Goal: Consume media (video, audio): Consume media (video, audio)

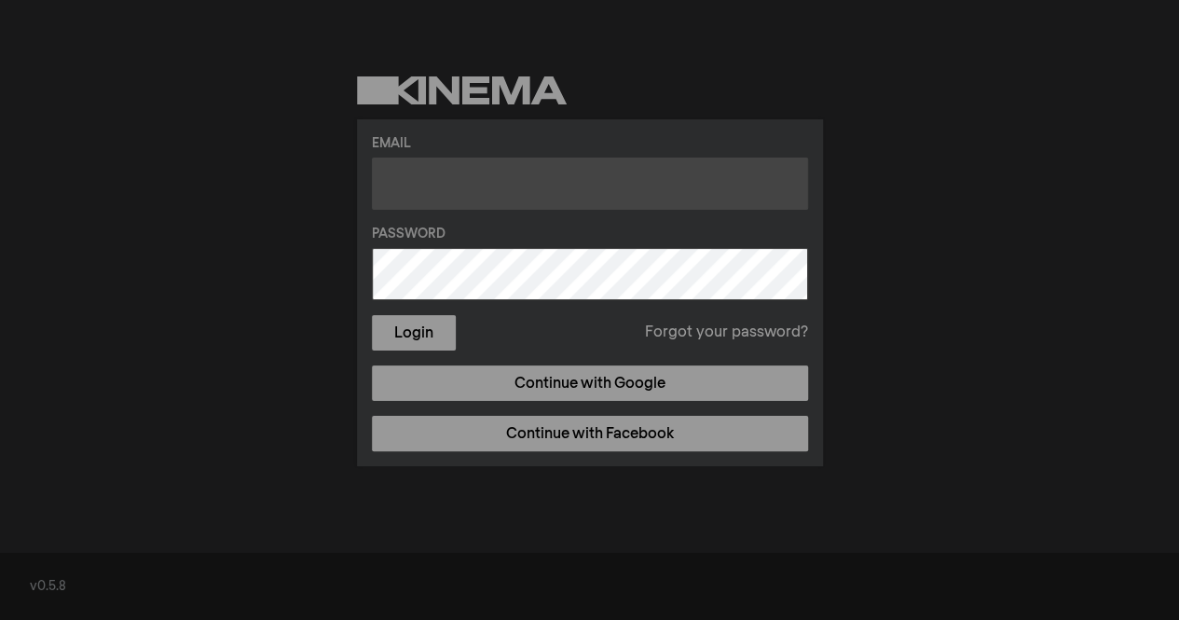
click at [675, 189] on input "text" at bounding box center [590, 184] width 436 height 52
type input "[EMAIL_ADDRESS][DOMAIN_NAME]"
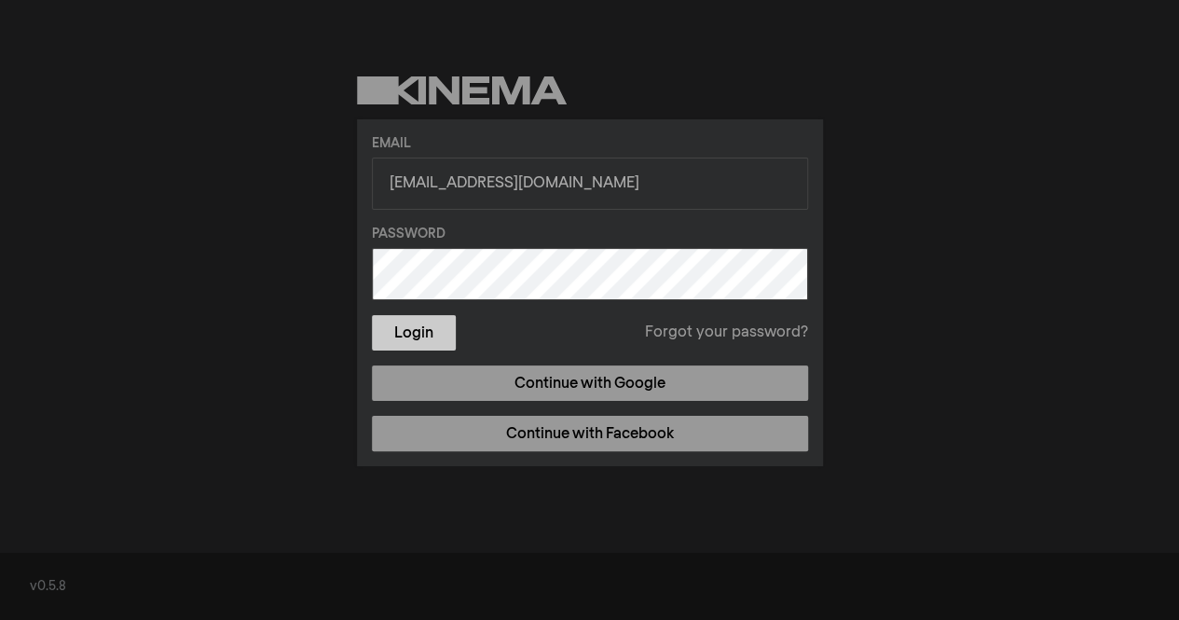
click at [408, 328] on button "Login" at bounding box center [414, 332] width 84 height 35
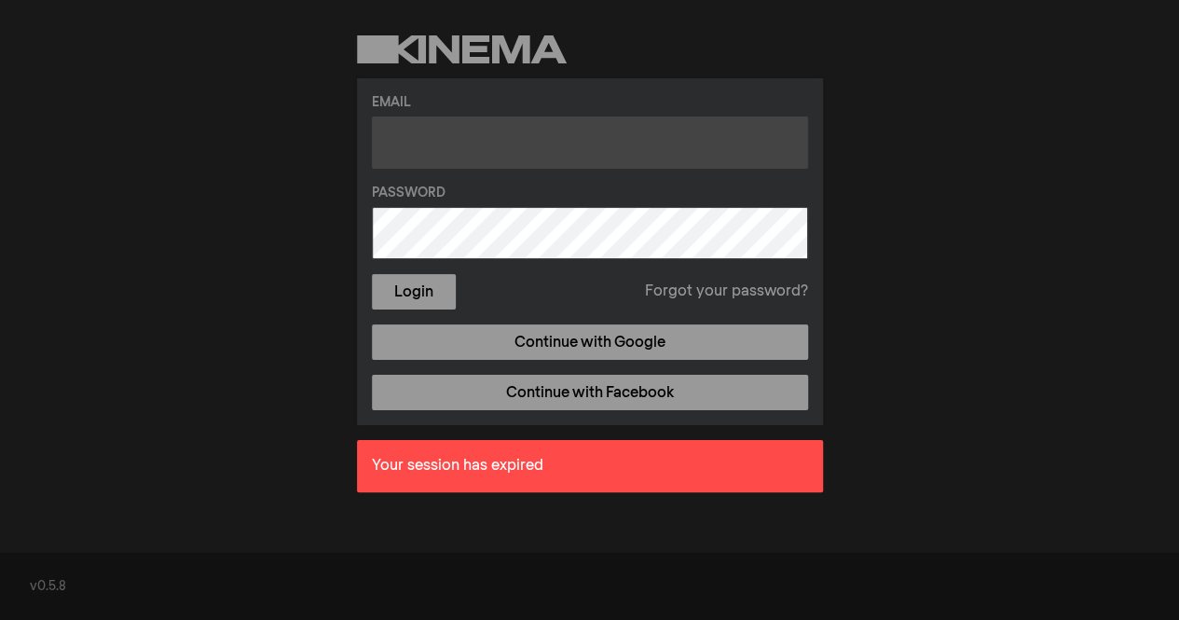
click at [696, 146] on input "text" at bounding box center [590, 143] width 436 height 52
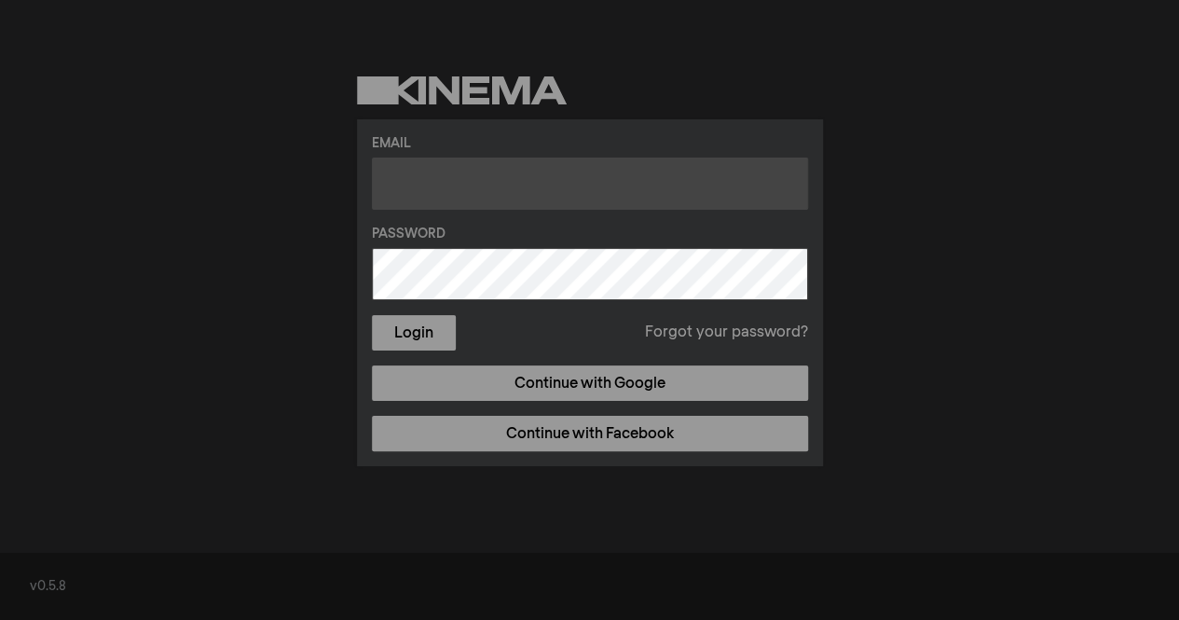
click at [508, 165] on input "text" at bounding box center [590, 184] width 436 height 52
type input "kpark60@verizon.net"
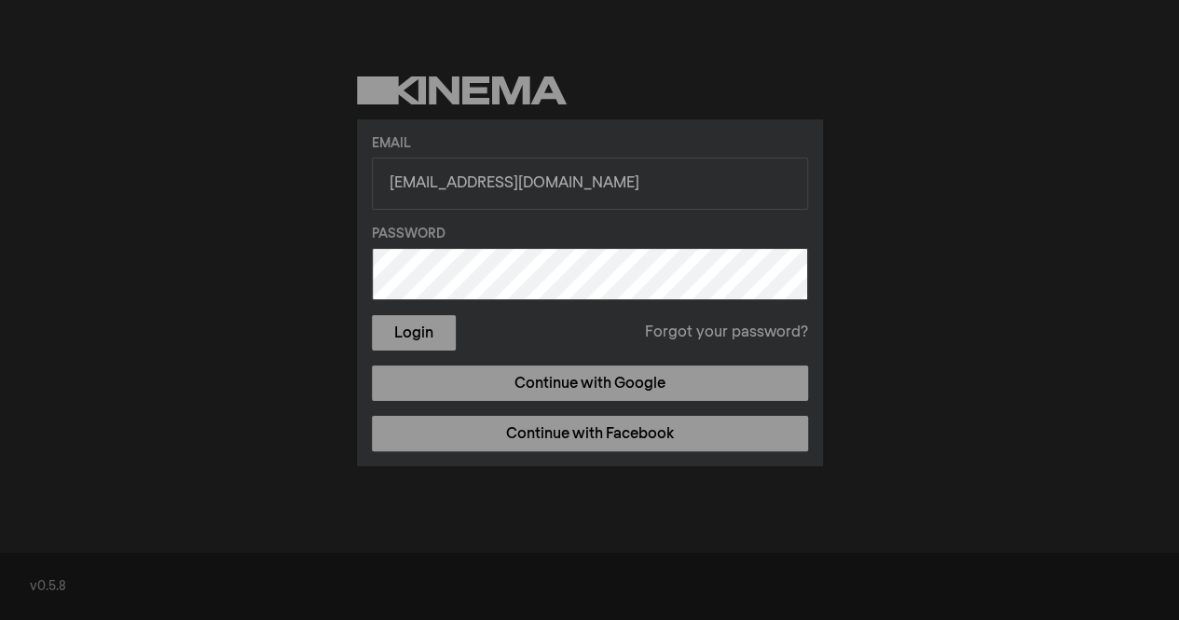
click at [527, 242] on label "Password" at bounding box center [590, 235] width 436 height 20
click at [412, 330] on button "Login" at bounding box center [414, 332] width 84 height 35
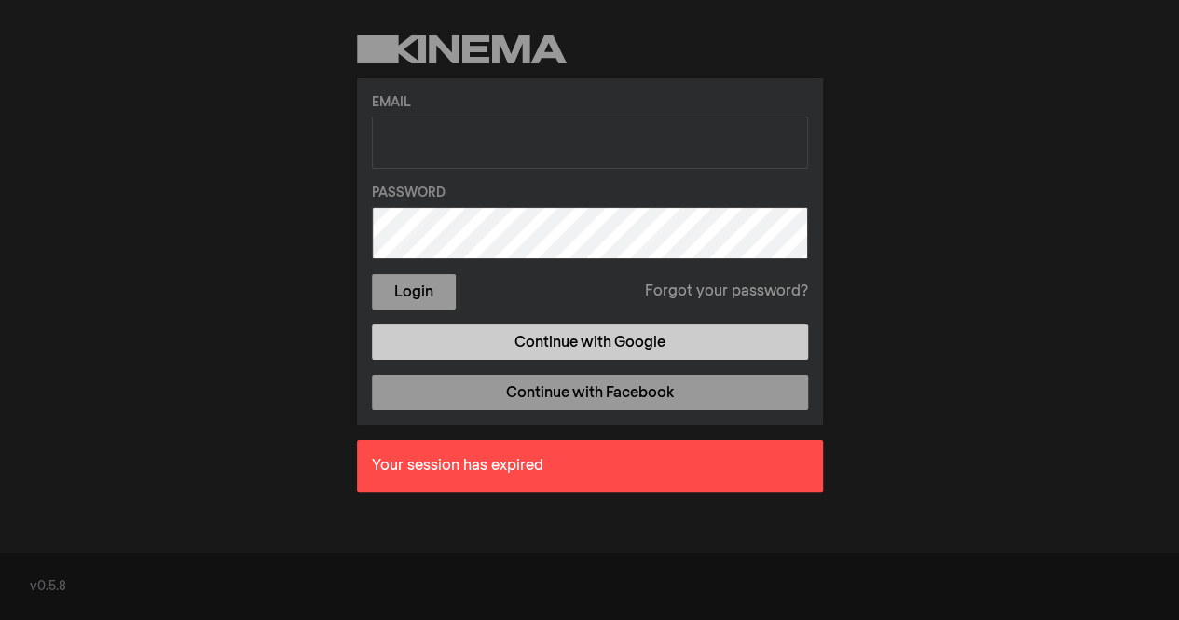
click at [601, 329] on link "Continue with Google" at bounding box center [590, 341] width 436 height 35
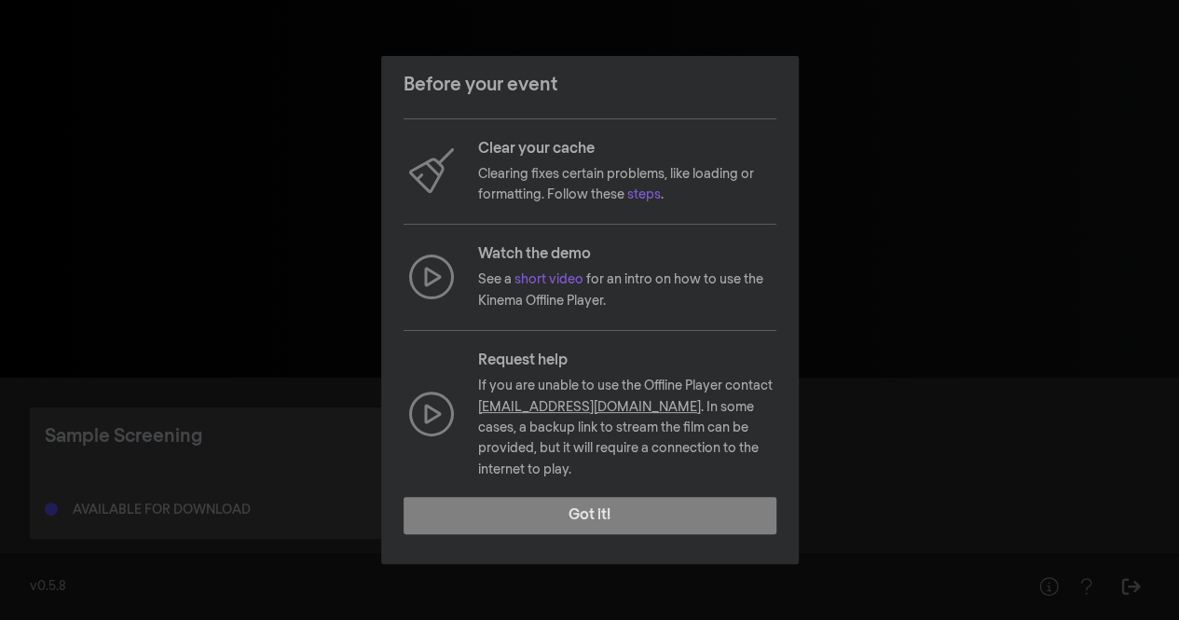
scroll to position [199, 0]
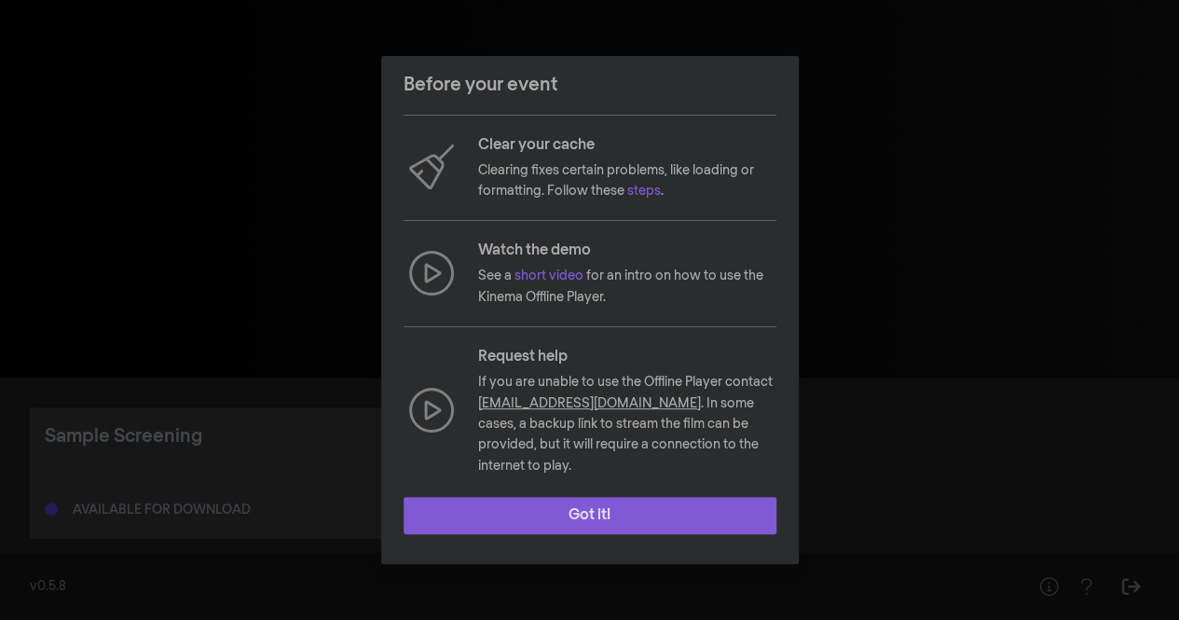
click at [613, 512] on button "Got it!" at bounding box center [590, 515] width 373 height 37
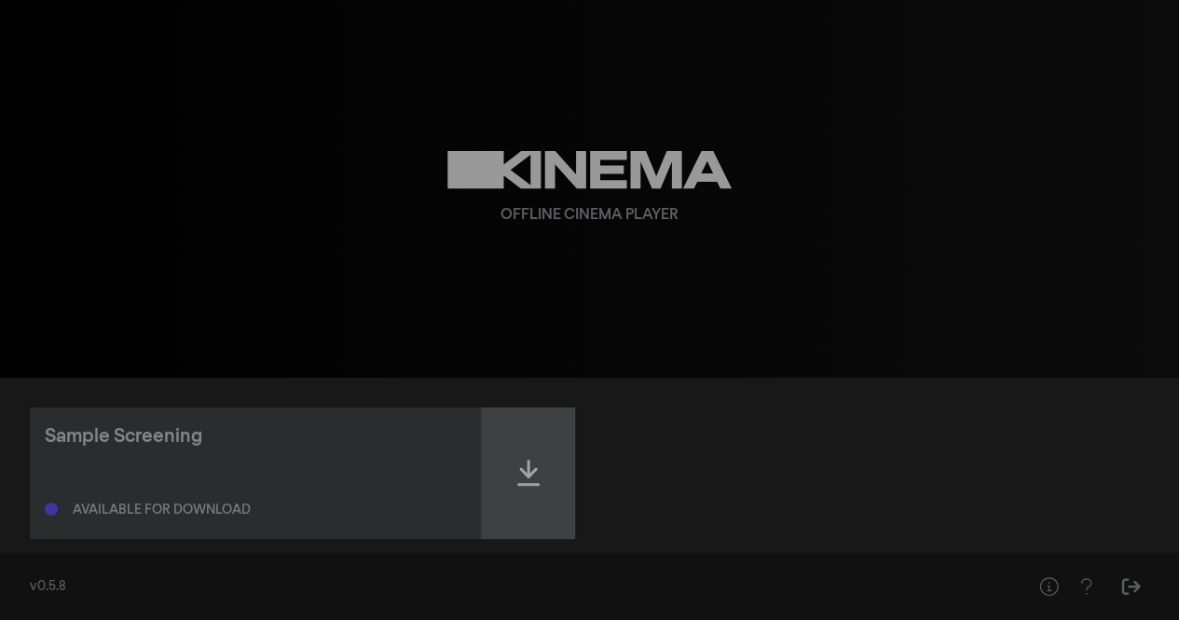
click at [529, 460] on icon at bounding box center [528, 473] width 22 height 26
click at [531, 463] on icon at bounding box center [528, 473] width 22 height 30
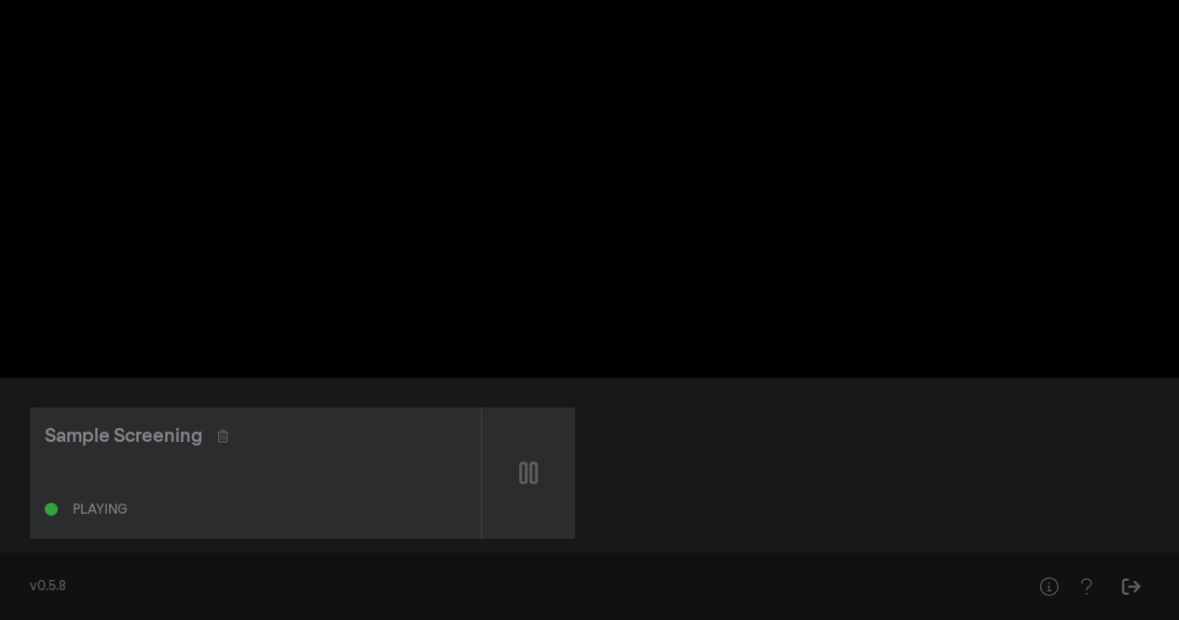
click at [791, 479] on div "Sample Screening Playing" at bounding box center [590, 472] width 1120 height 131
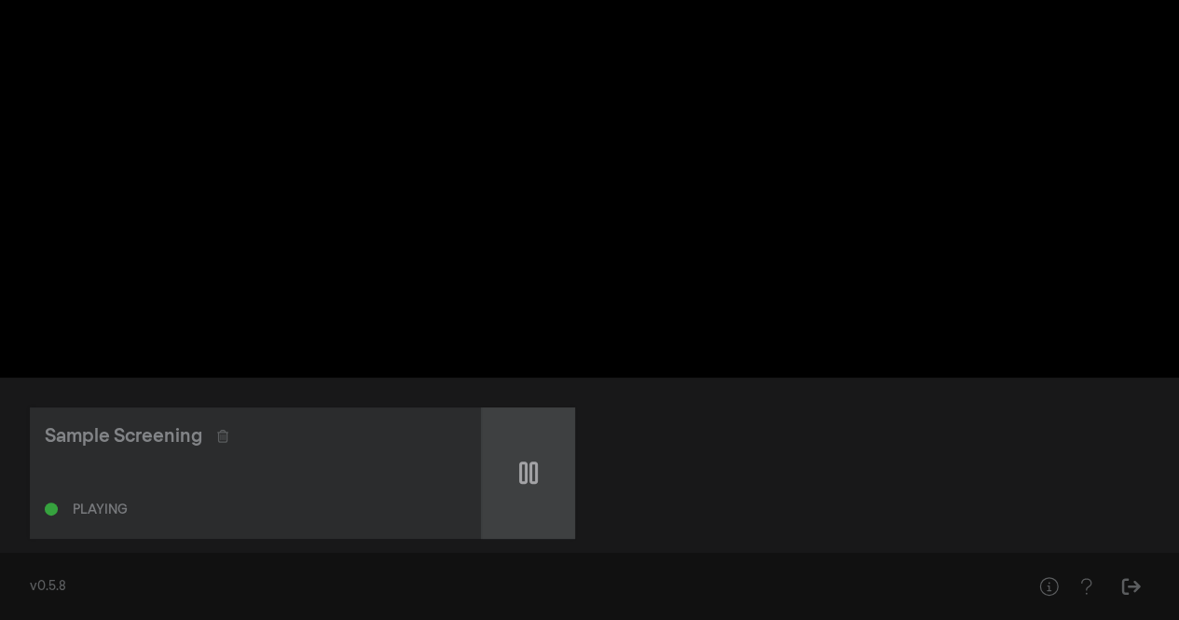
click at [525, 465] on icon at bounding box center [528, 472] width 19 height 22
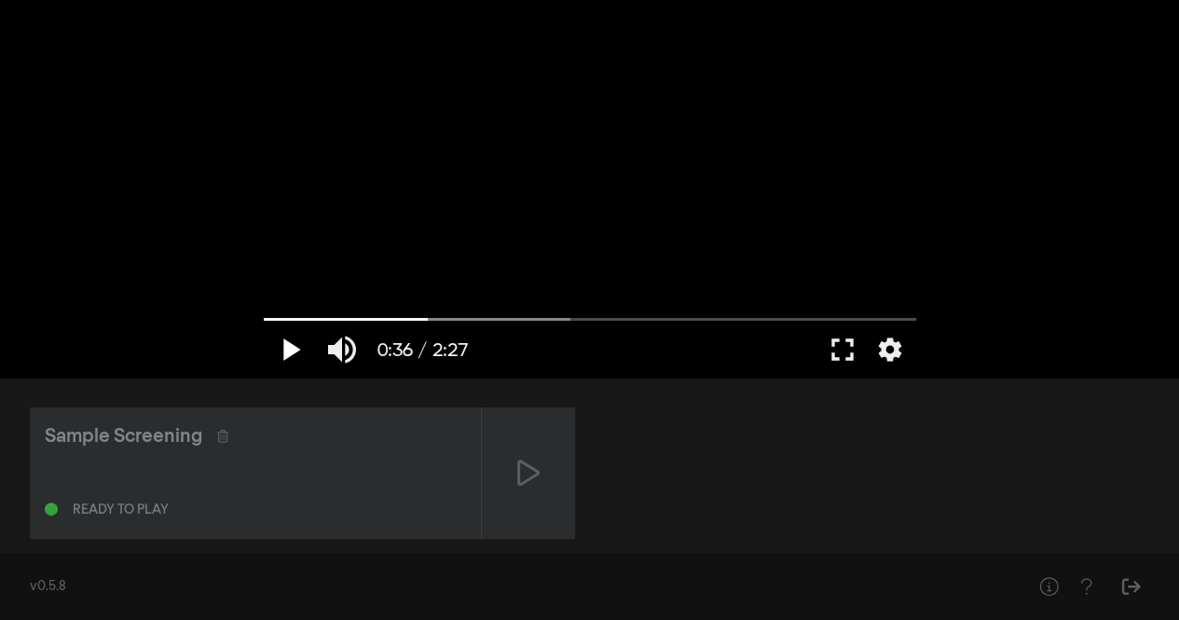
click at [279, 339] on button "play_arrow" at bounding box center [290, 350] width 52 height 56
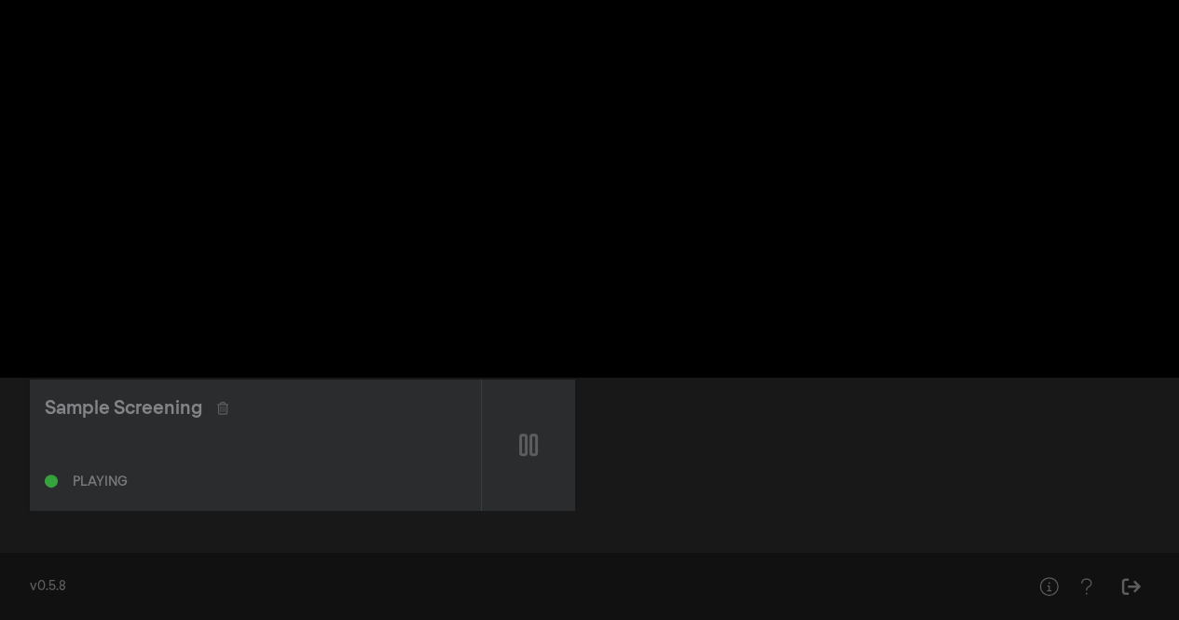
scroll to position [0, 0]
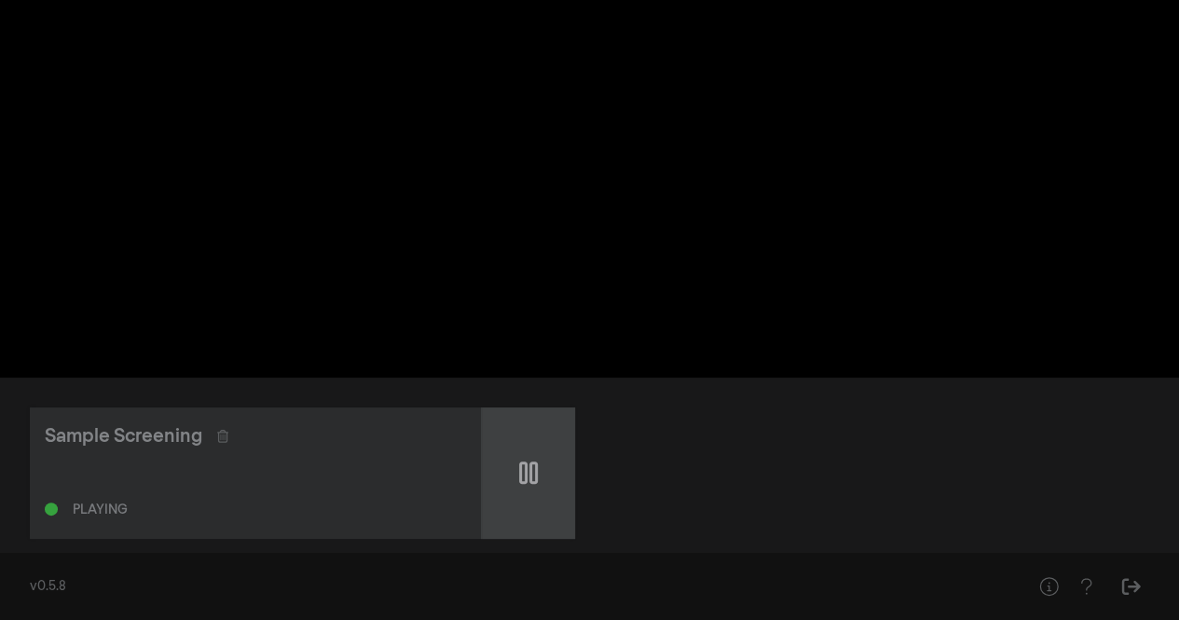
click at [525, 463] on icon at bounding box center [528, 472] width 19 height 22
type input "63.580946"
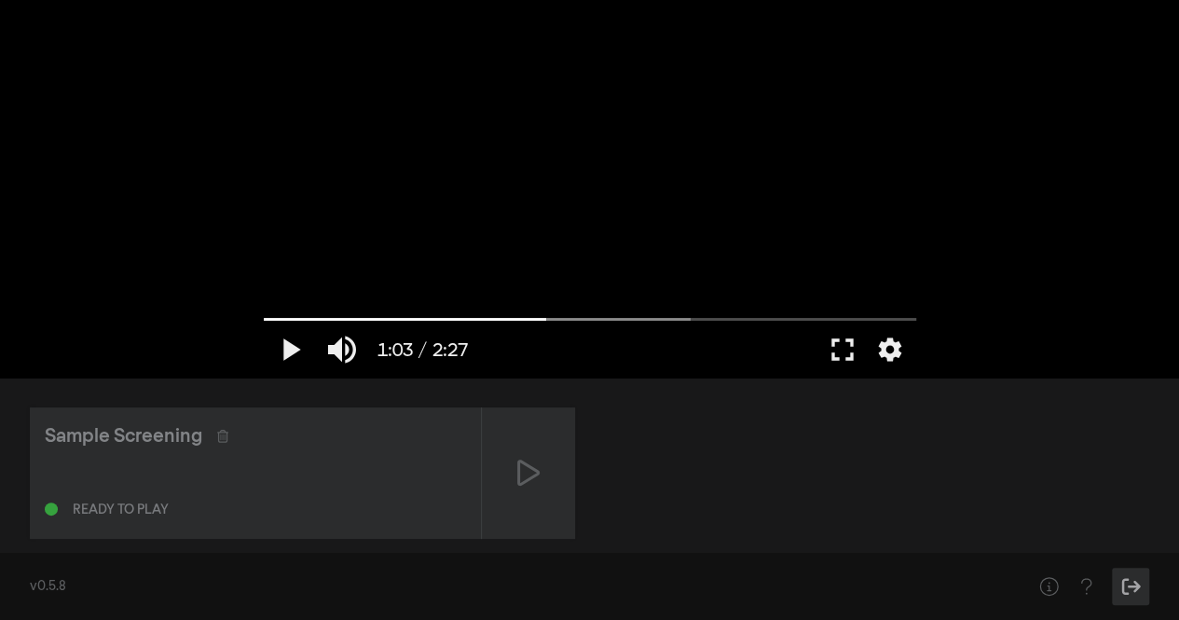
click at [1128, 579] on icon "Sign Out" at bounding box center [1130, 586] width 19 height 17
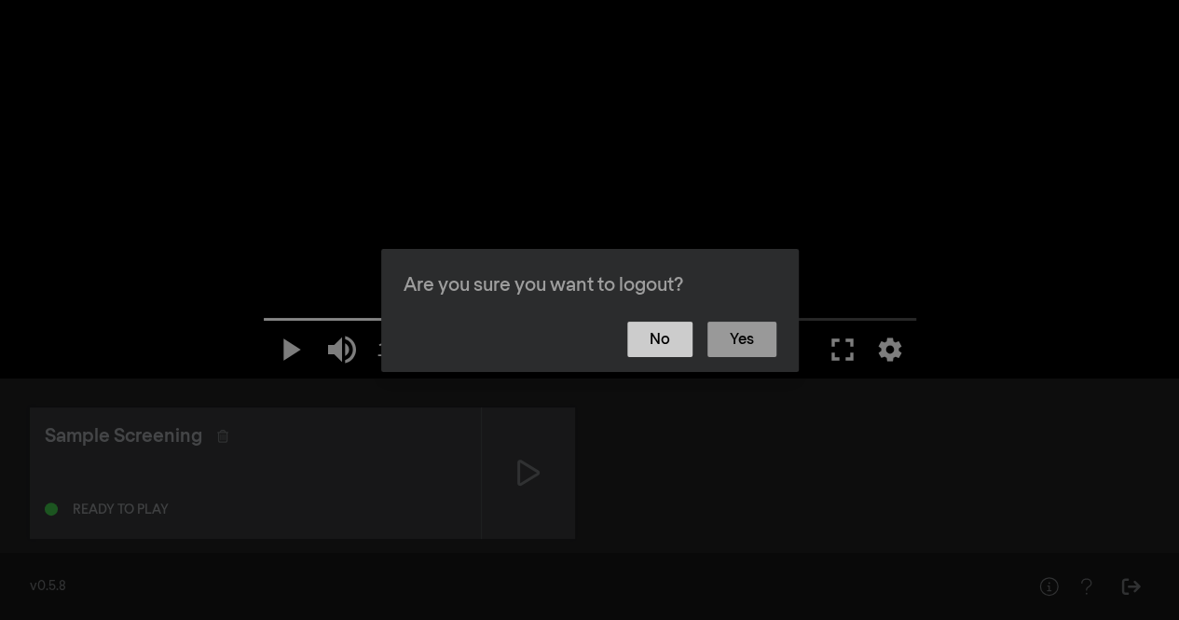
click at [656, 332] on button "No" at bounding box center [659, 339] width 65 height 35
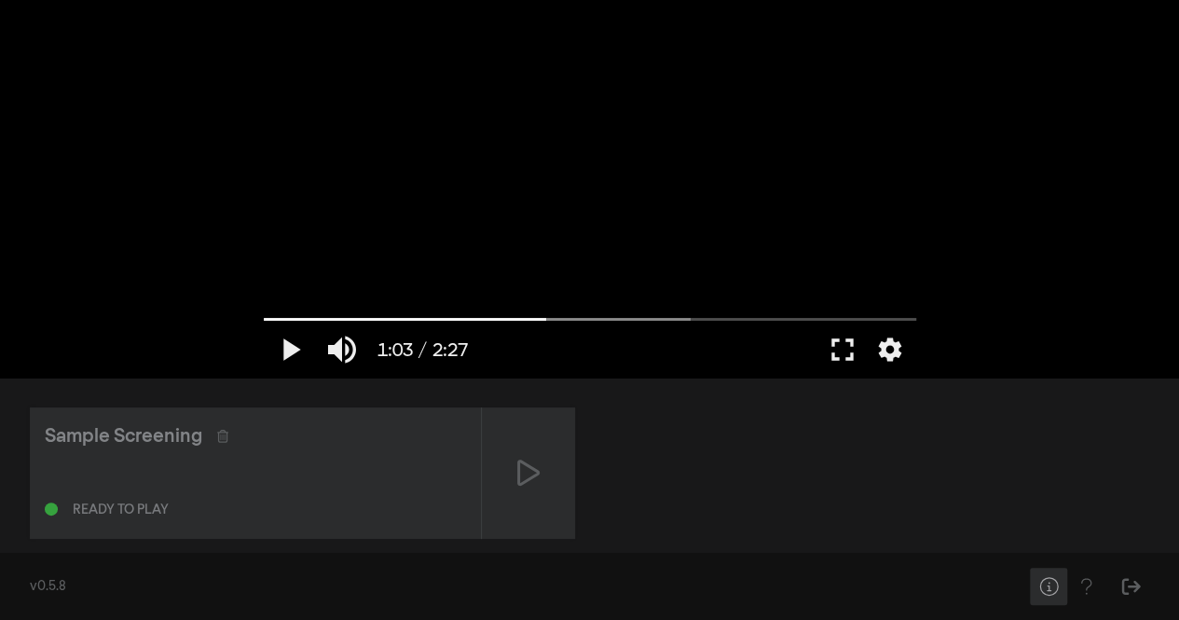
click at [1049, 584] on icon "Help" at bounding box center [1048, 586] width 23 height 19
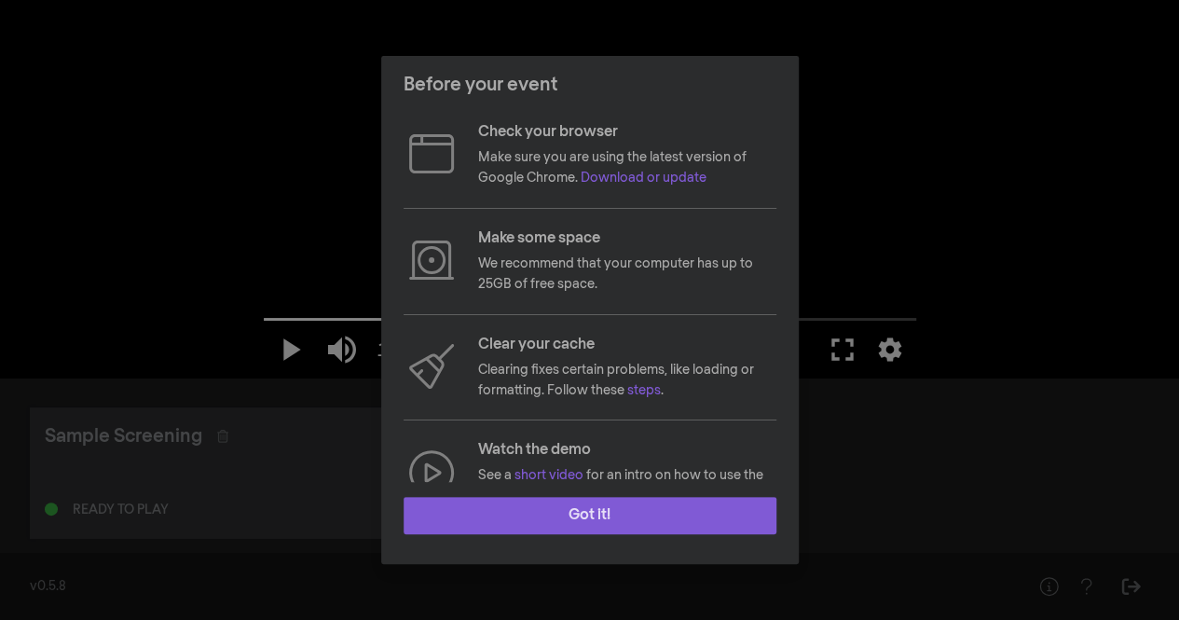
click at [677, 506] on button "Got it!" at bounding box center [590, 515] width 373 height 37
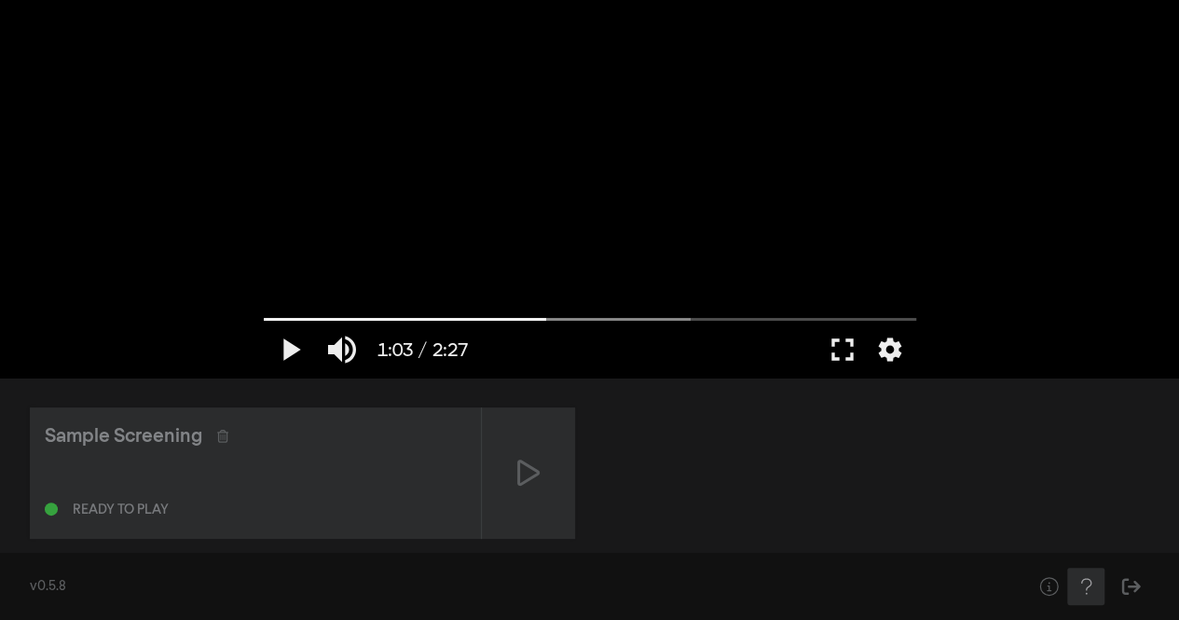
click at [1082, 579] on icon "Help" at bounding box center [1085, 586] width 10 height 16
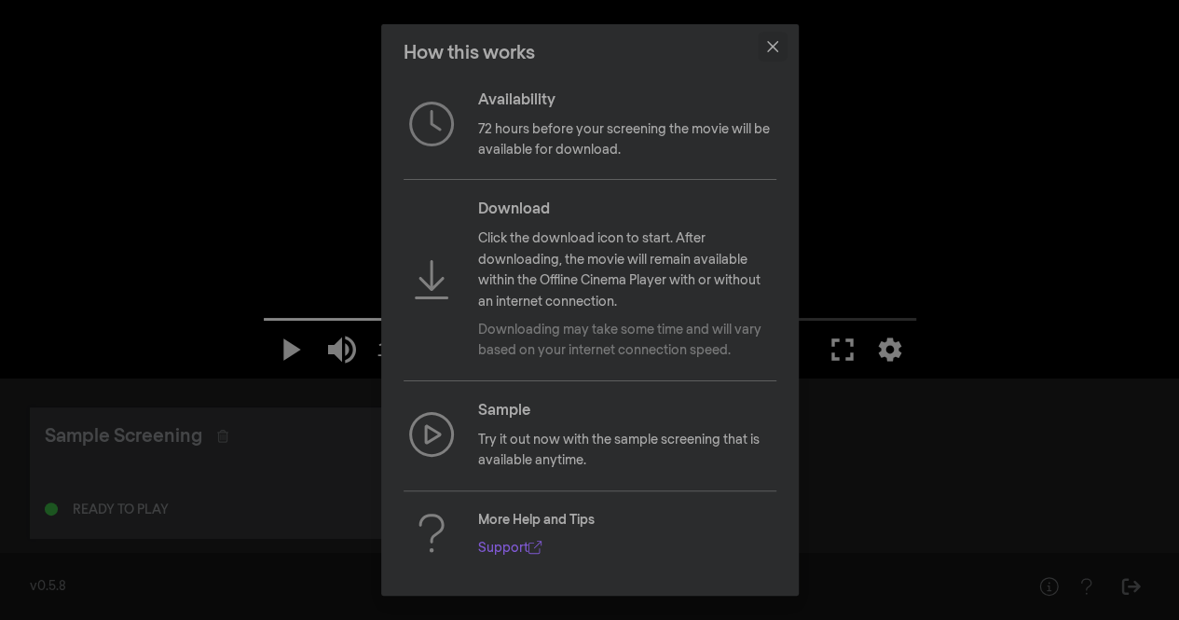
click at [772, 41] on icon "Close" at bounding box center [772, 46] width 11 height 11
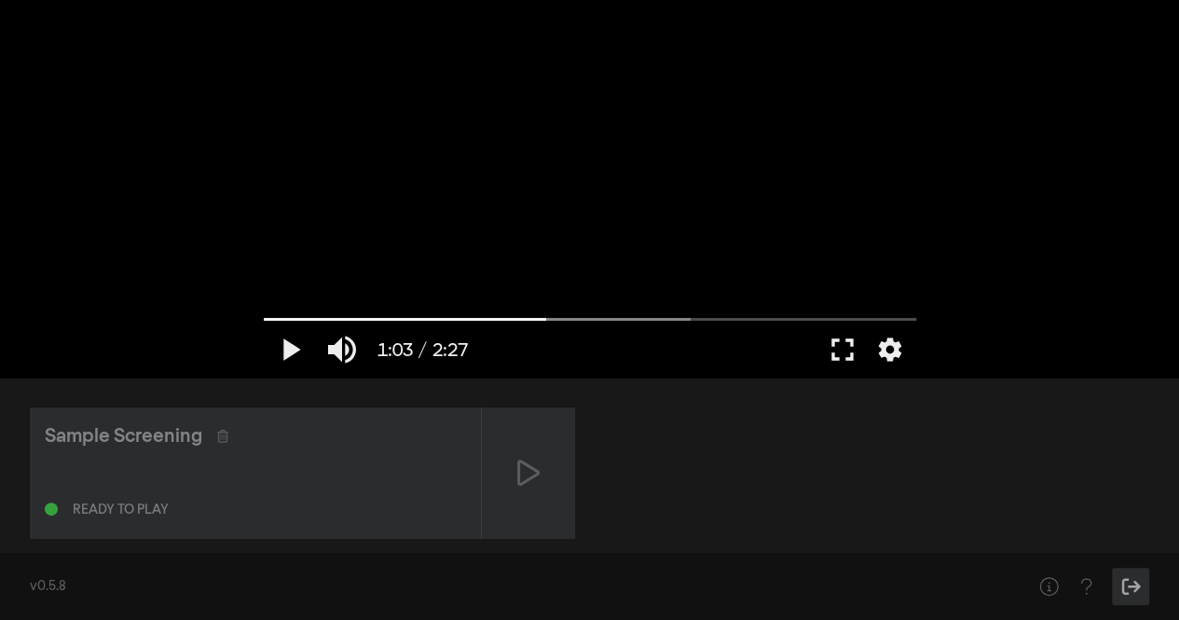
click at [1120, 586] on icon "Sign Out" at bounding box center [1131, 586] width 23 height 19
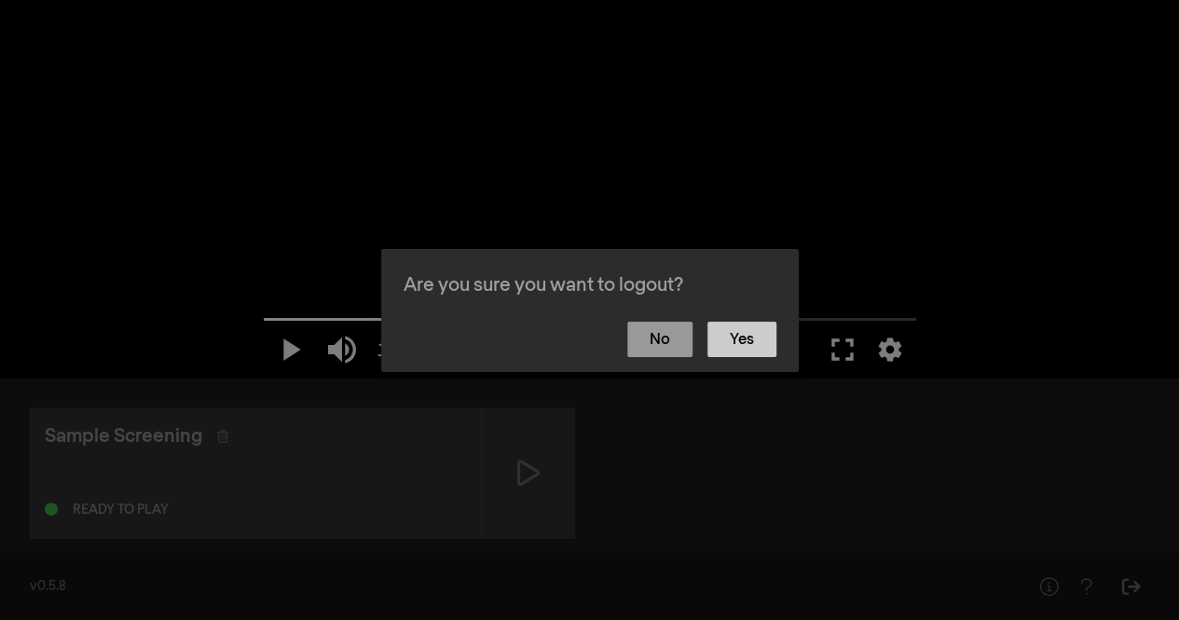
click at [738, 329] on button "Yes" at bounding box center [742, 339] width 69 height 35
